Goal: Task Accomplishment & Management: Manage account settings

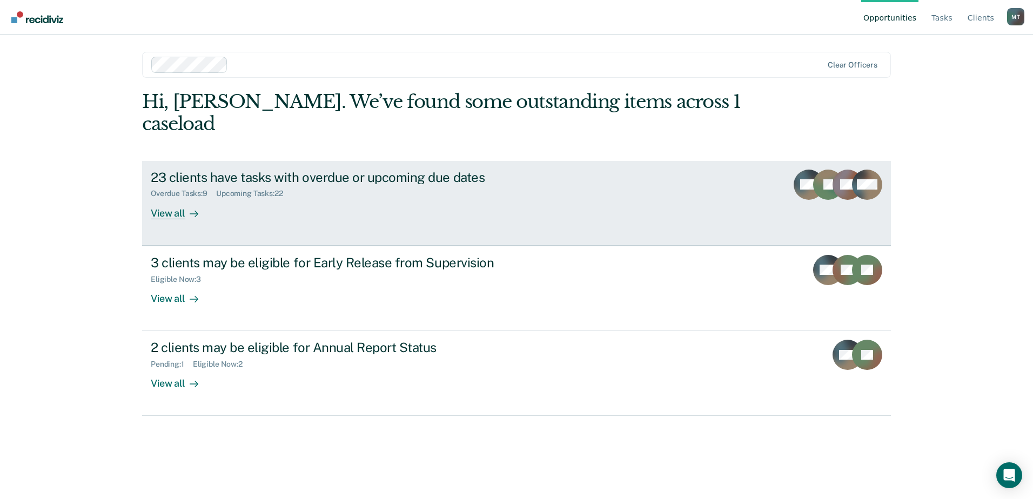
click at [450, 185] on div "Overdue Tasks : 9 Upcoming Tasks : 22" at bounding box center [340, 192] width 379 height 14
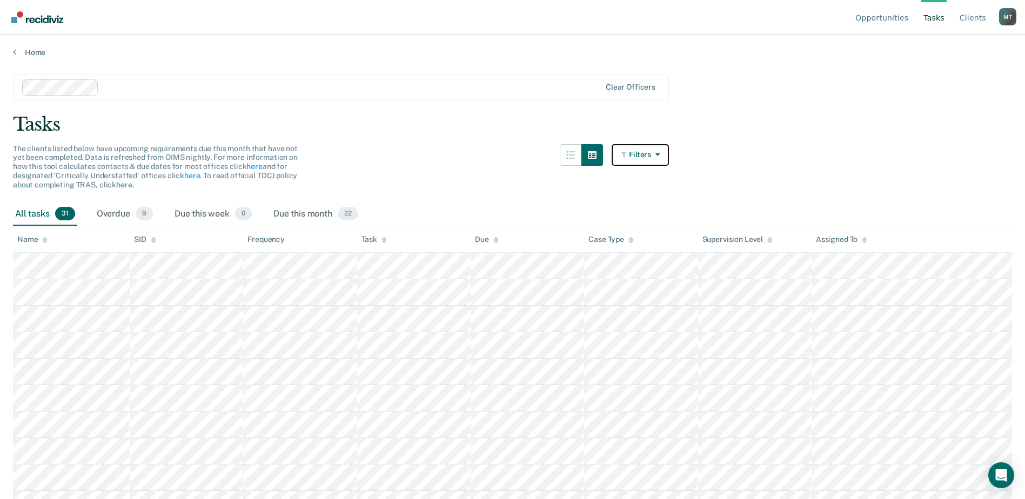
click at [651, 159] on button "Filters" at bounding box center [639, 155] width 57 height 22
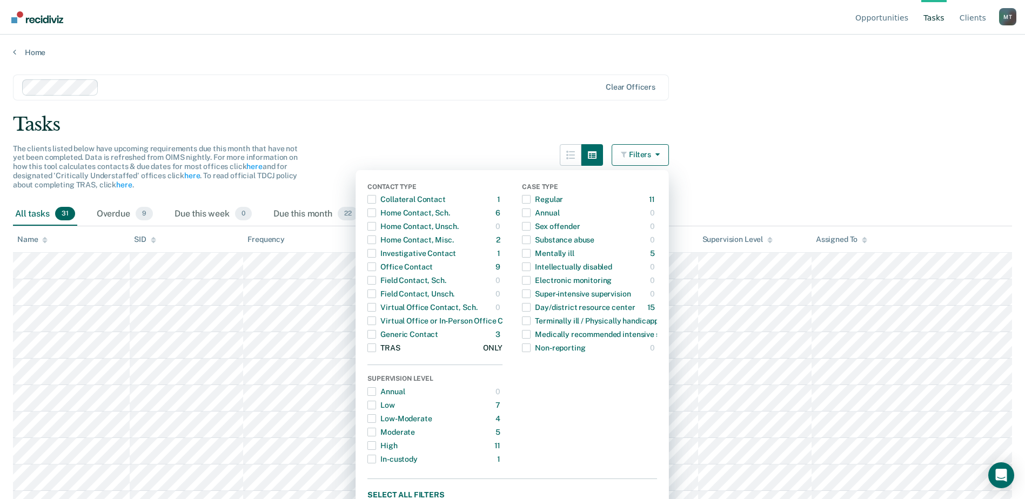
click at [392, 348] on div "TRAS" at bounding box center [383, 347] width 32 height 17
click at [778, 112] on main "Clear officers Tasks The clients listed below have upcoming requirements due th…" at bounding box center [512, 276] width 1025 height 439
